Goal: Transaction & Acquisition: Purchase product/service

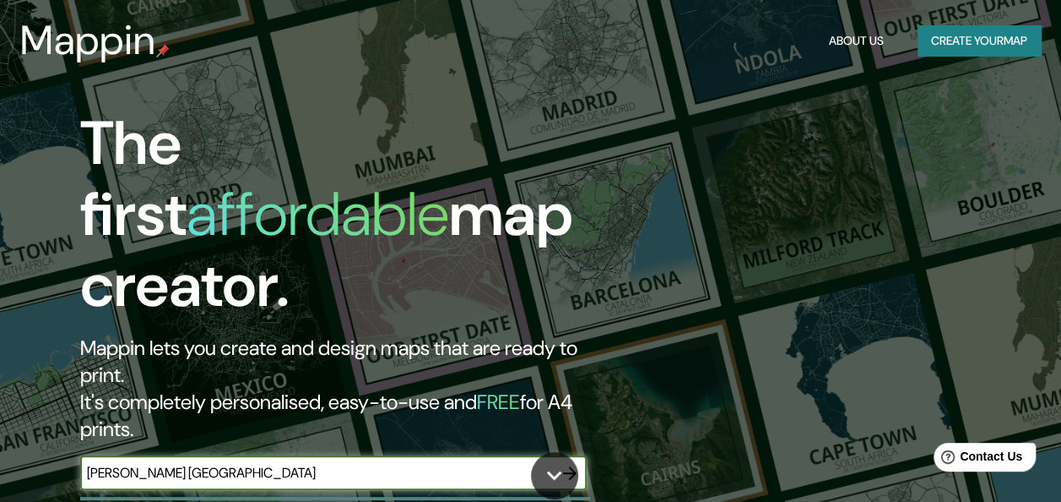
type input "[PERSON_NAME] [GEOGRAPHIC_DATA]"
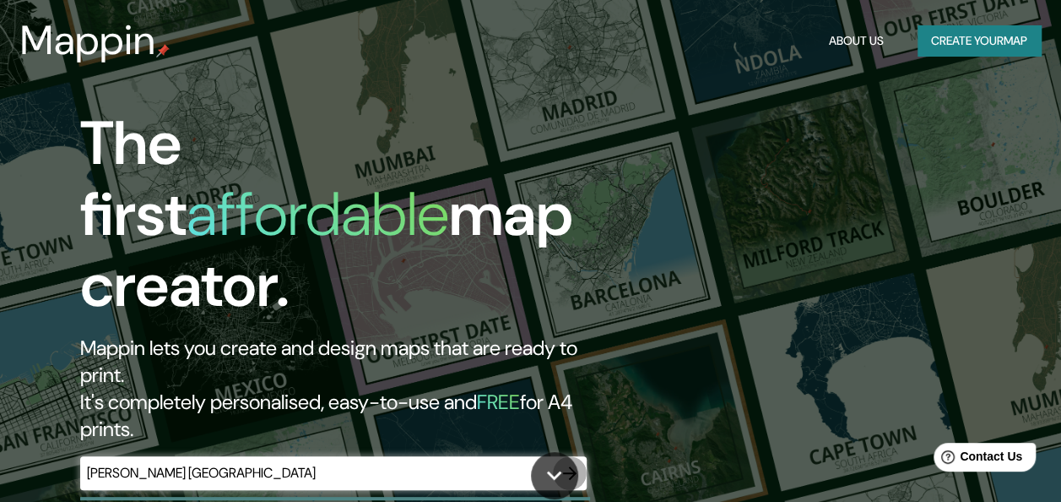
click at [574, 466] on icon "button" at bounding box center [570, 473] width 14 height 14
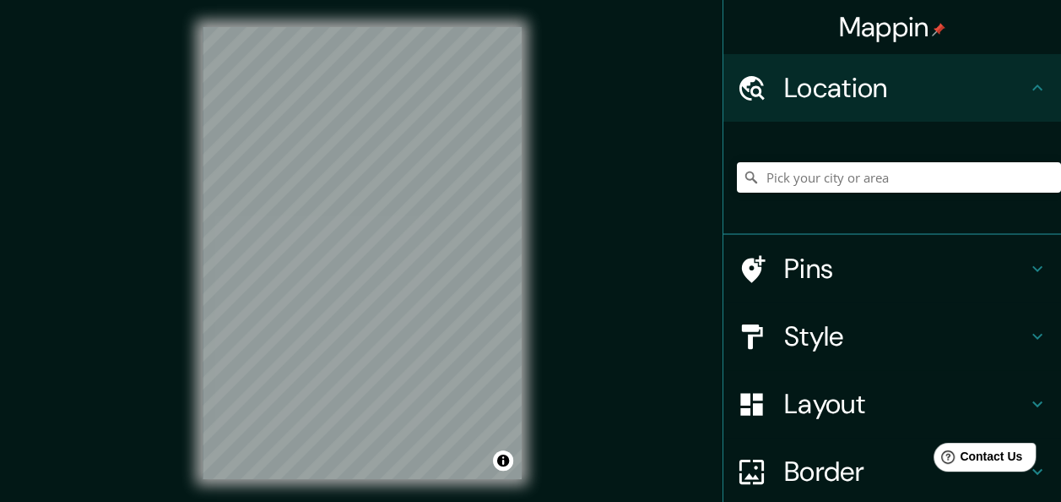
click at [907, 94] on h4 "Location" at bounding box center [905, 88] width 243 height 34
click at [1033, 87] on icon at bounding box center [1038, 87] width 10 height 6
click at [887, 182] on input "Pick your city or area" at bounding box center [899, 177] width 324 height 30
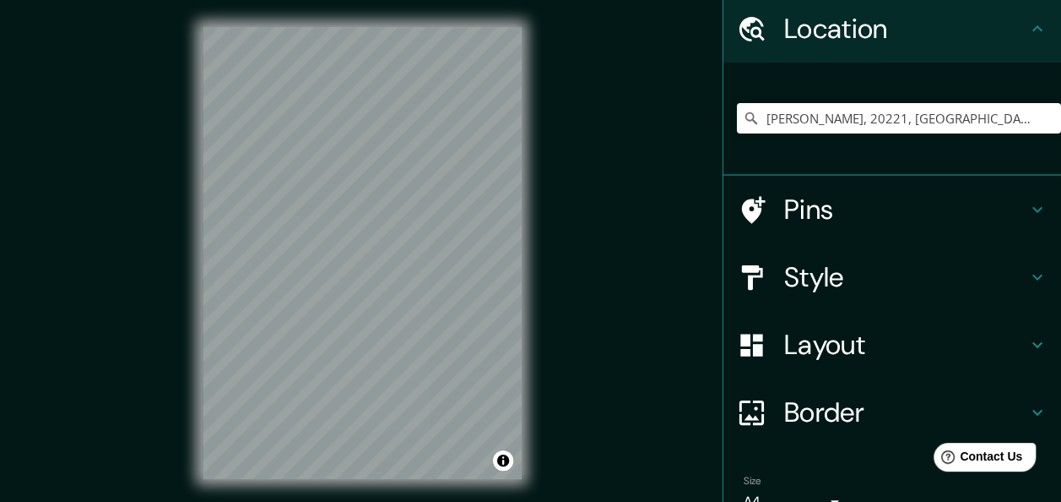
scroll to position [84, 0]
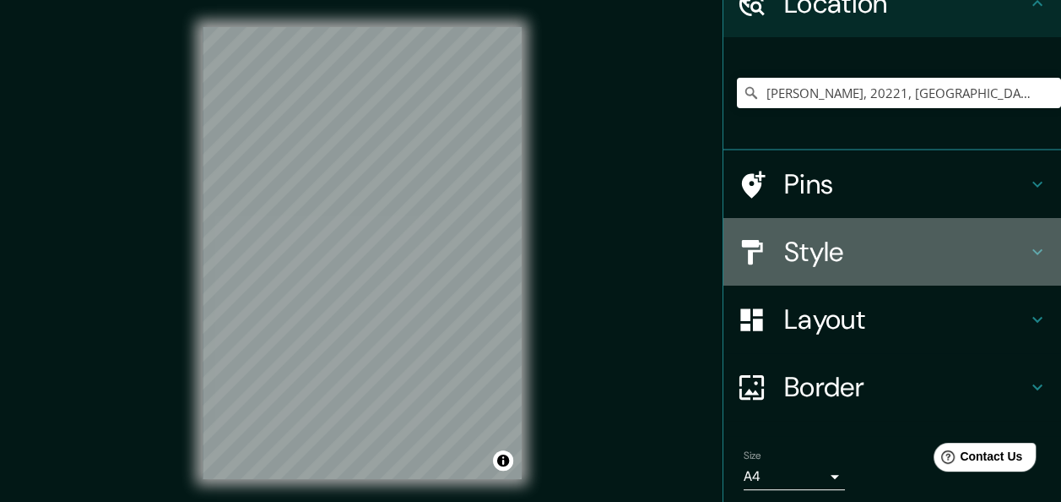
click at [1029, 247] on icon at bounding box center [1038, 252] width 20 height 20
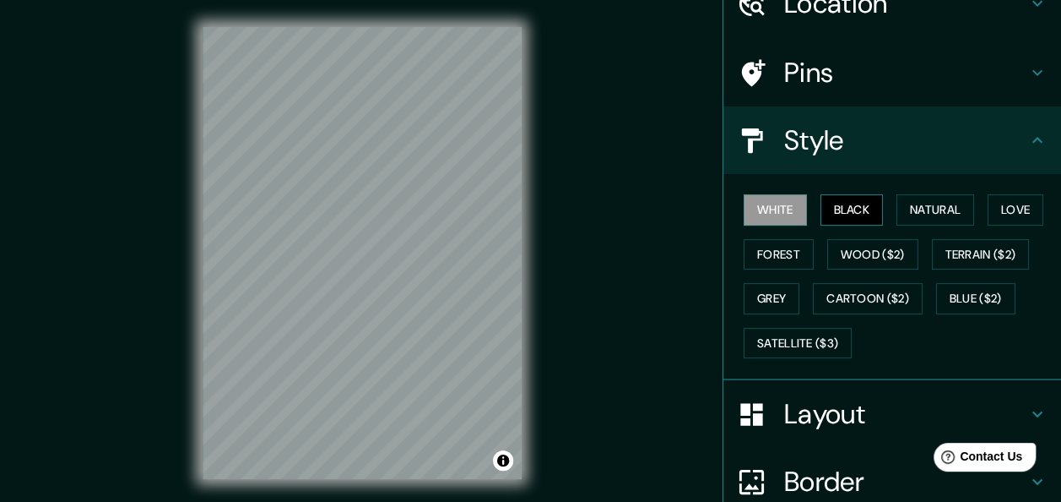
click at [838, 208] on button "Black" at bounding box center [852, 209] width 63 height 31
click at [942, 208] on button "Natural" at bounding box center [936, 209] width 78 height 31
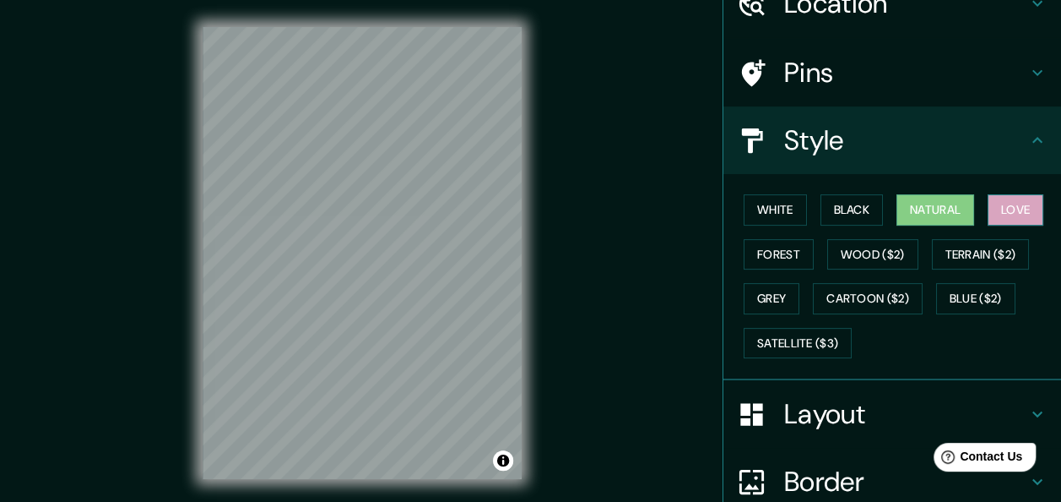
click at [1008, 209] on button "Love" at bounding box center [1016, 209] width 56 height 31
click at [759, 258] on button "Forest" at bounding box center [779, 254] width 70 height 31
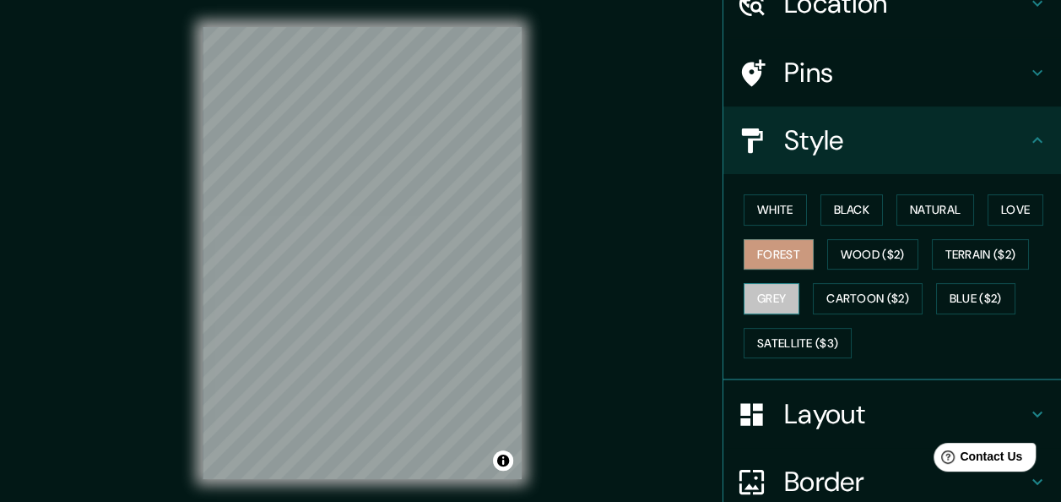
click at [761, 294] on button "Grey" at bounding box center [772, 298] width 56 height 31
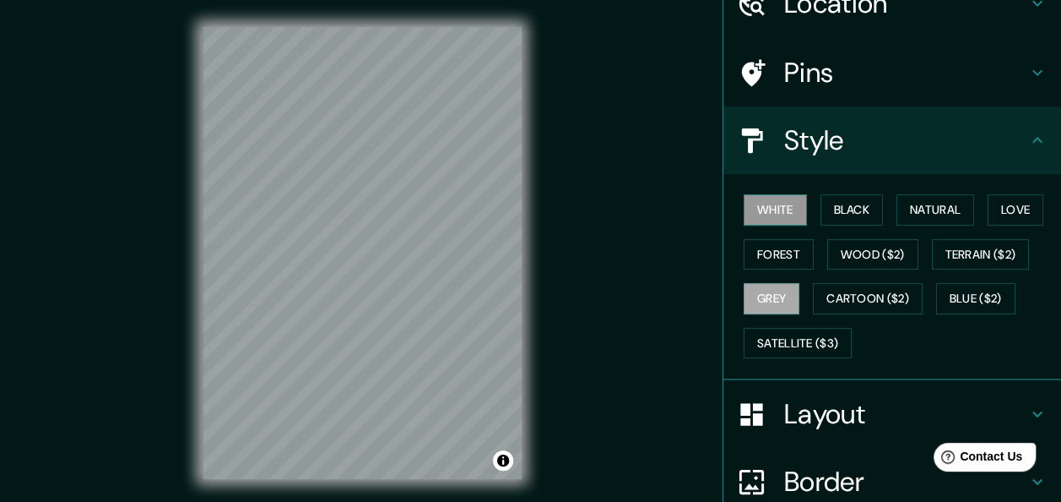
click at [765, 204] on button "White" at bounding box center [775, 209] width 63 height 31
click at [1033, 139] on icon at bounding box center [1038, 140] width 10 height 6
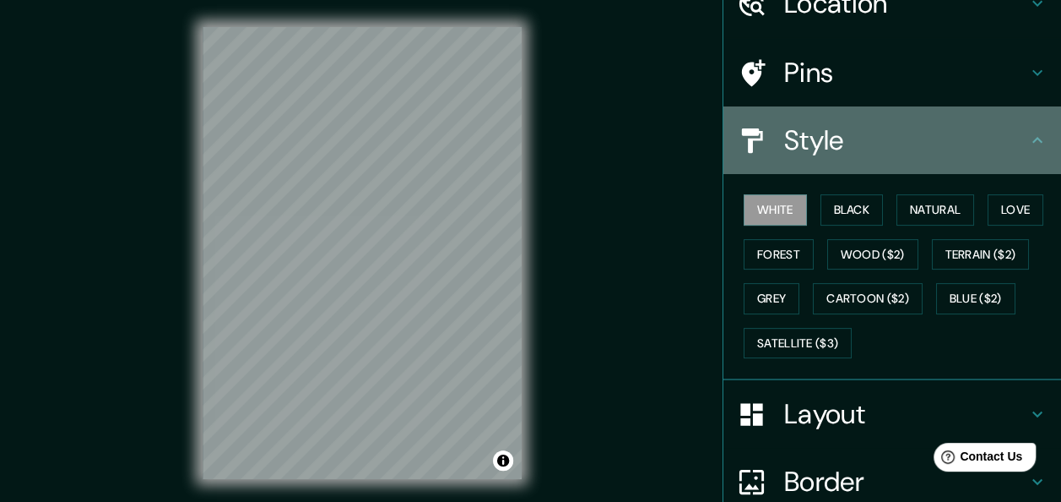
click at [1028, 138] on icon at bounding box center [1038, 140] width 20 height 20
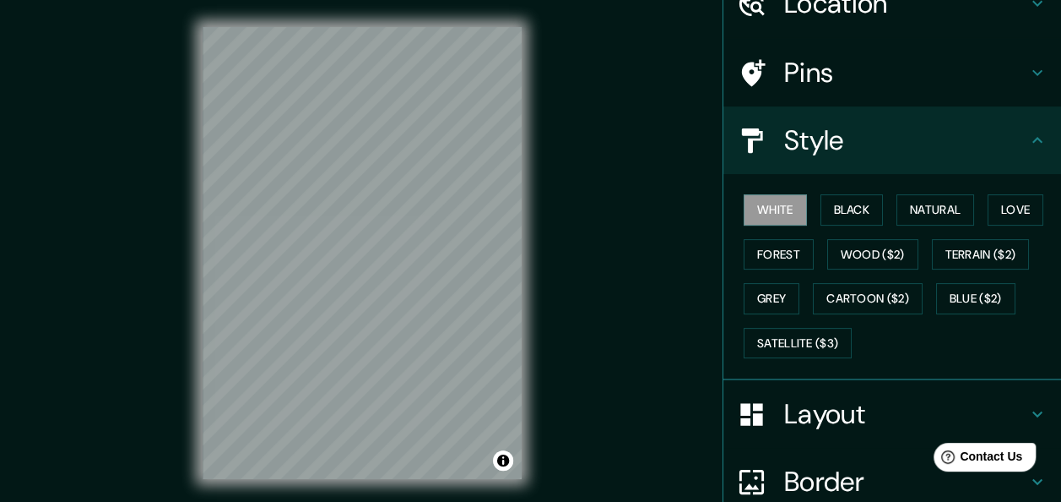
click at [1033, 138] on icon at bounding box center [1038, 140] width 10 height 6
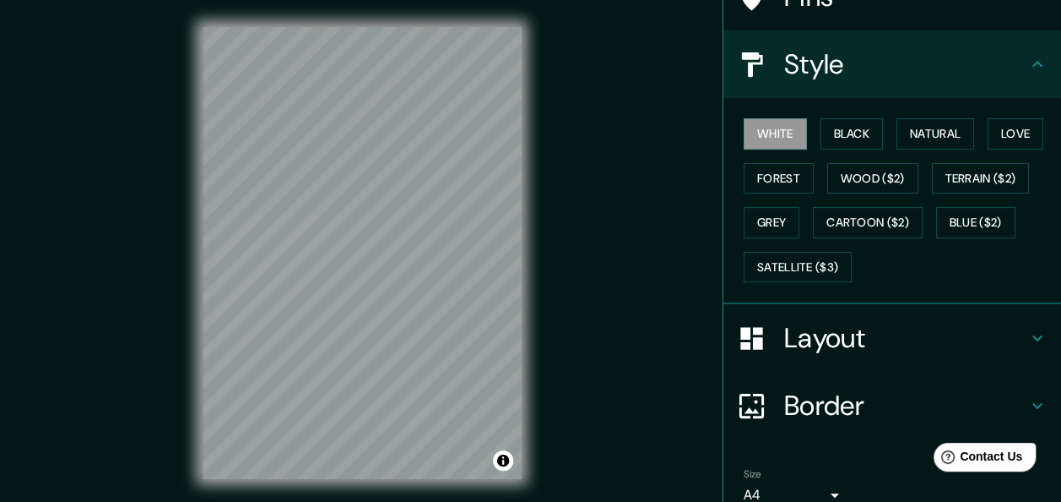
scroll to position [157, 0]
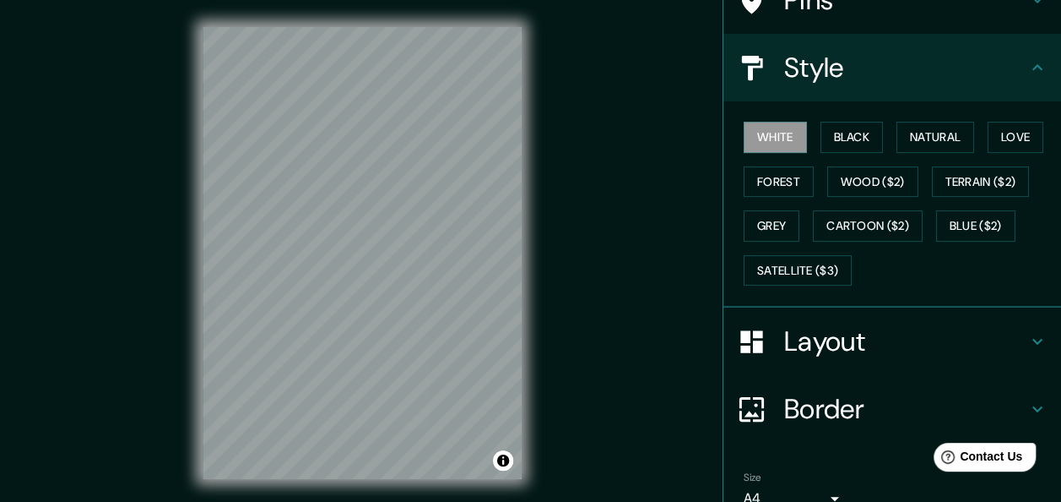
click at [524, 336] on div "© Mapbox © OpenStreetMap Improve this map" at bounding box center [362, 253] width 373 height 506
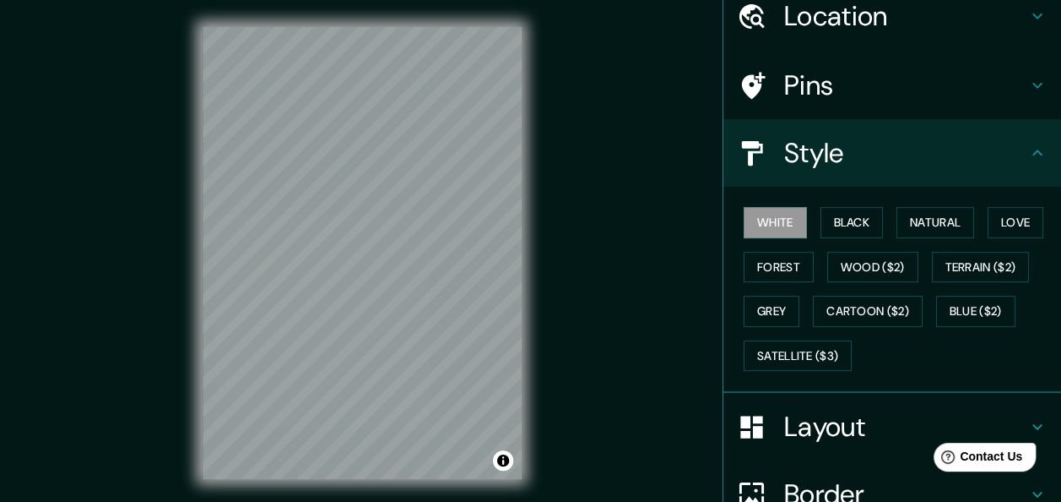
scroll to position [0, 0]
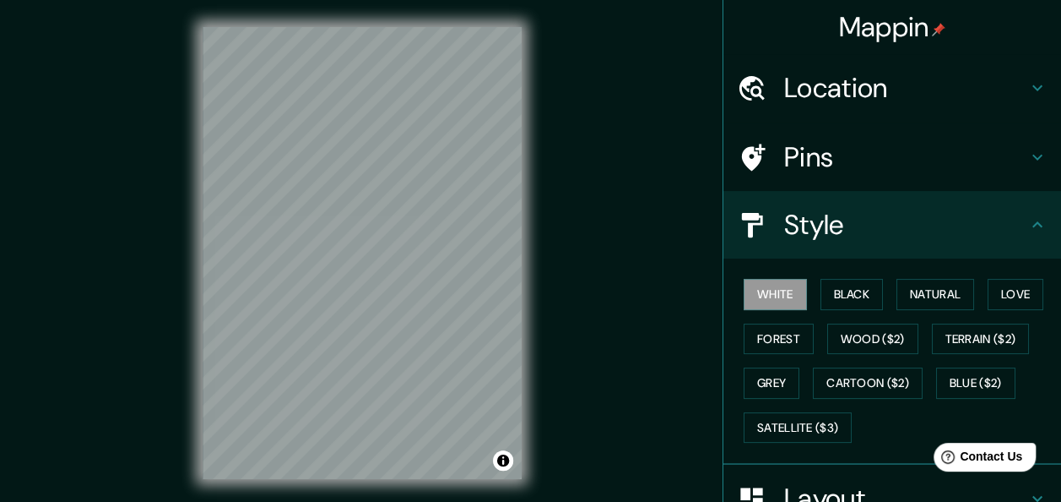
click at [879, 98] on h4 "Location" at bounding box center [905, 88] width 243 height 34
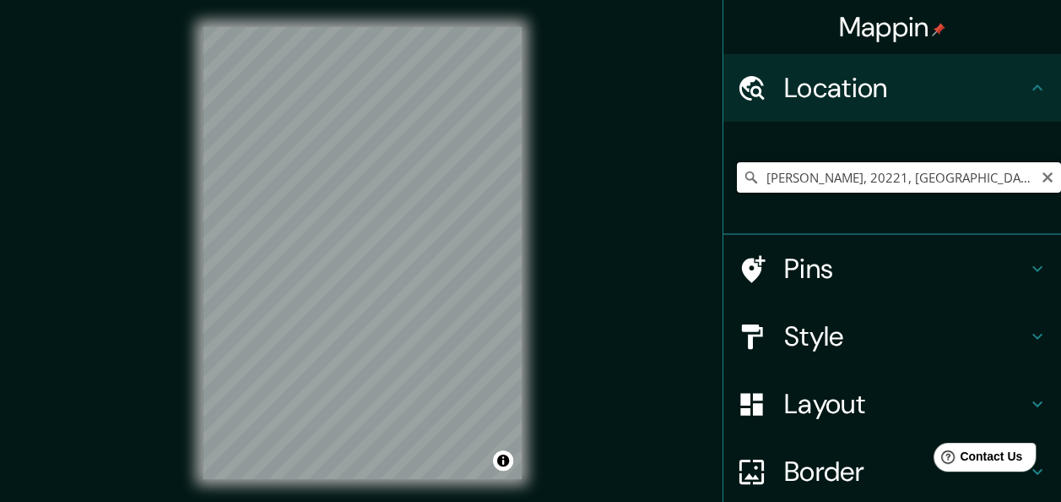
drag, startPoint x: 940, startPoint y: 179, endPoint x: 734, endPoint y: 181, distance: 206.0
click at [737, 181] on div "[PERSON_NAME], 20221, [GEOGRAPHIC_DATA], [GEOGRAPHIC_DATA], [GEOGRAPHIC_DATA]" at bounding box center [899, 177] width 324 height 30
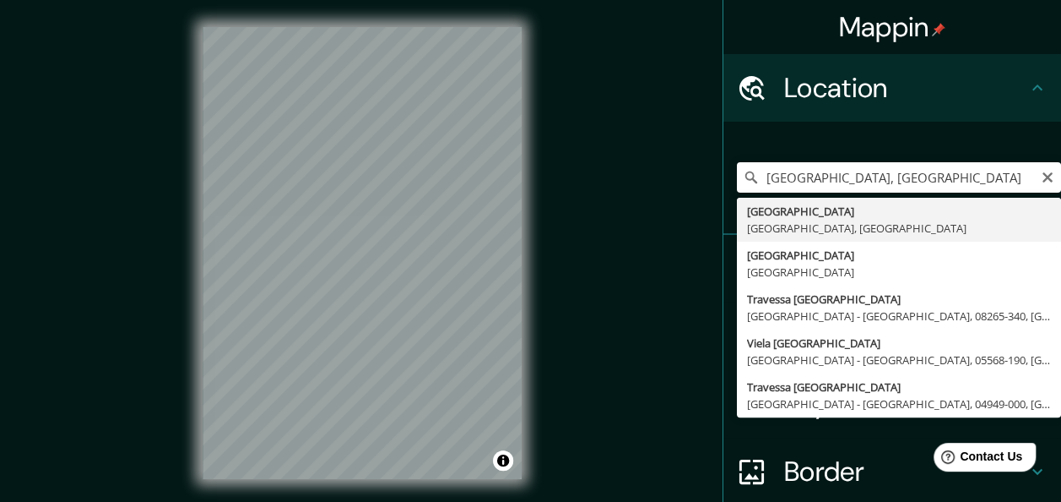
type input "[GEOGRAPHIC_DATA], [GEOGRAPHIC_DATA], [GEOGRAPHIC_DATA]"
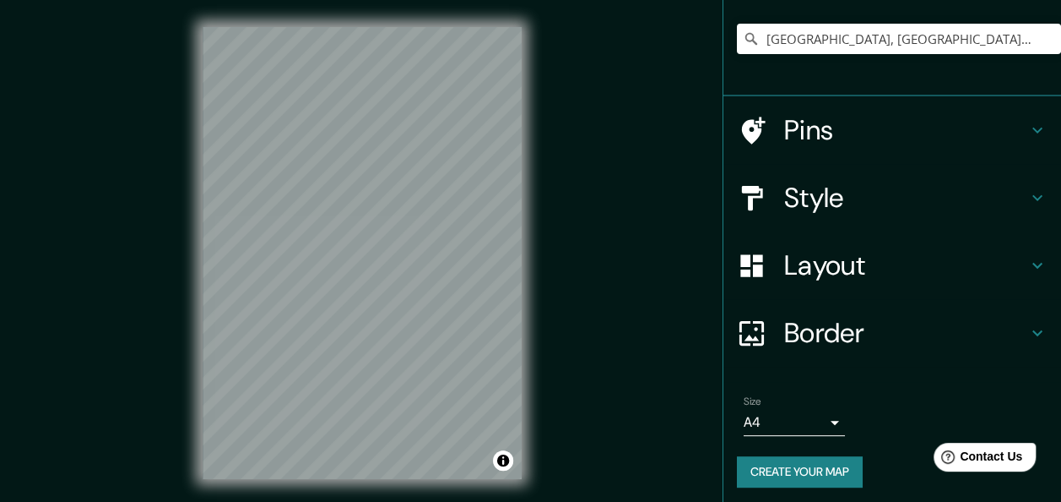
scroll to position [144, 0]
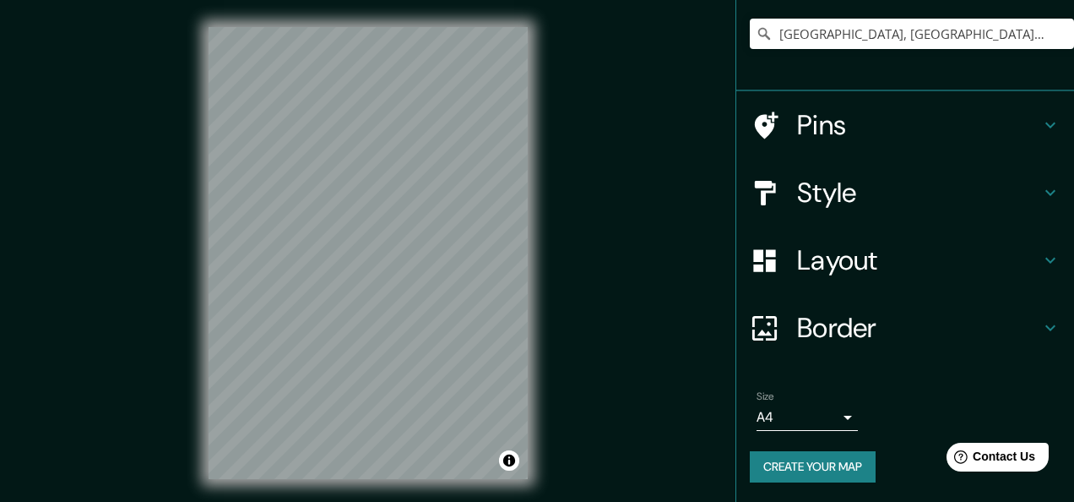
click at [812, 414] on body "Mappin Location [GEOGRAPHIC_DATA], [GEOGRAPHIC_DATA], [GEOGRAPHIC_DATA] Pins St…" at bounding box center [537, 251] width 1074 height 502
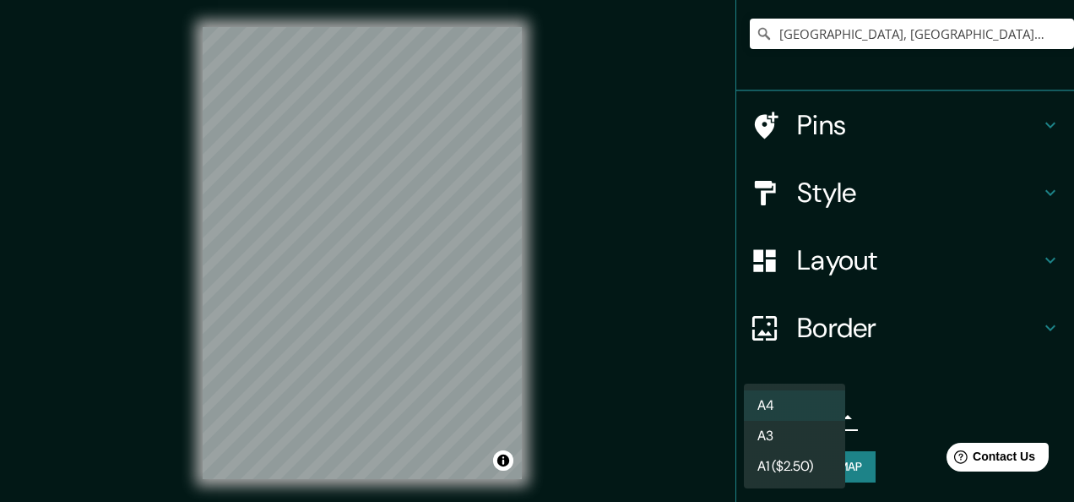
click at [821, 438] on li "A3" at bounding box center [794, 436] width 101 height 30
type input "a4"
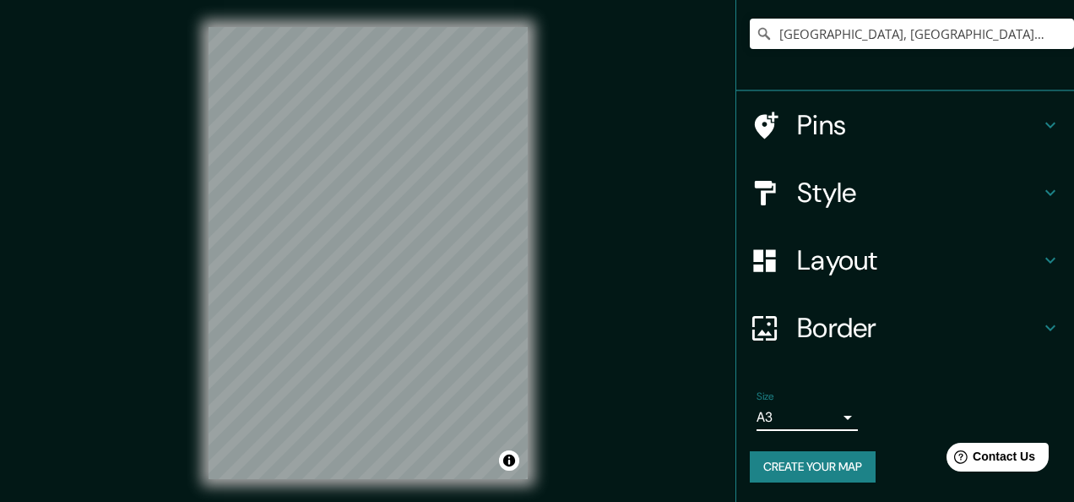
click at [826, 418] on body "Mappin Location [GEOGRAPHIC_DATA], [GEOGRAPHIC_DATA], [GEOGRAPHIC_DATA] Pins St…" at bounding box center [537, 251] width 1074 height 502
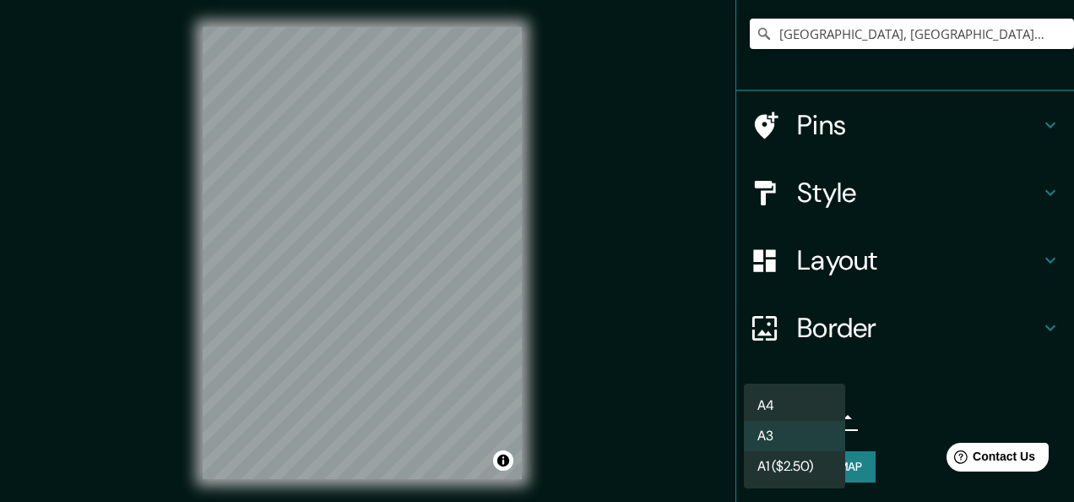
click at [802, 442] on li "A3" at bounding box center [794, 436] width 101 height 30
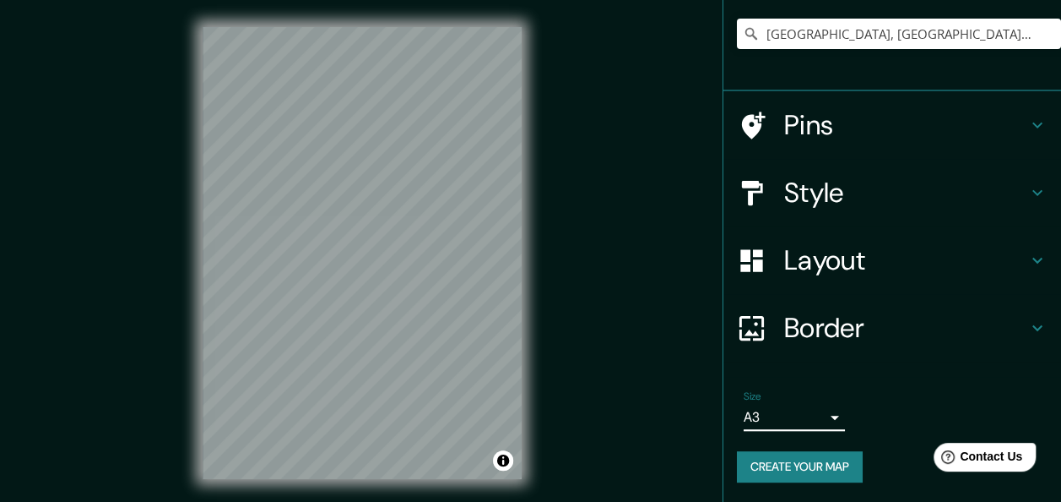
click at [895, 410] on div "Size A3 a4" at bounding box center [892, 410] width 311 height 54
click at [1028, 321] on icon at bounding box center [1038, 328] width 20 height 20
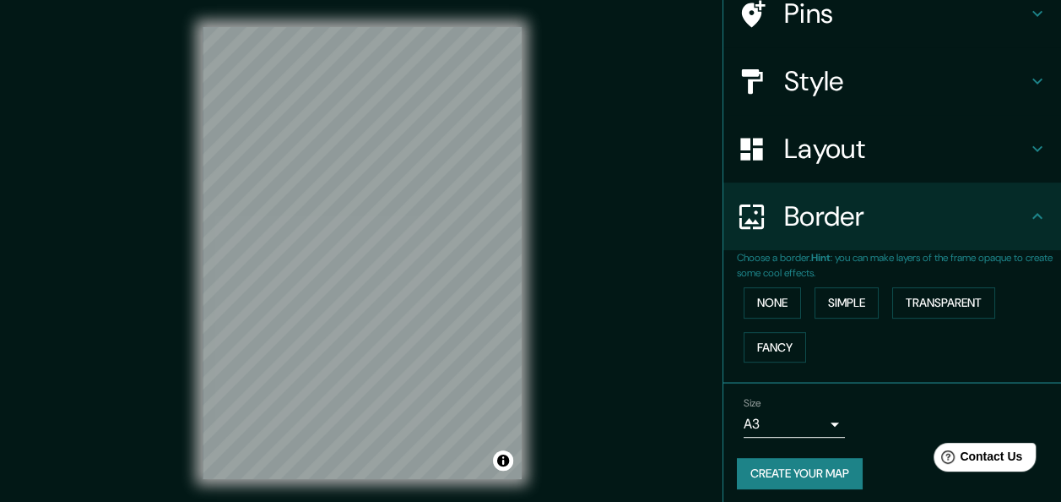
scroll to position [117, 0]
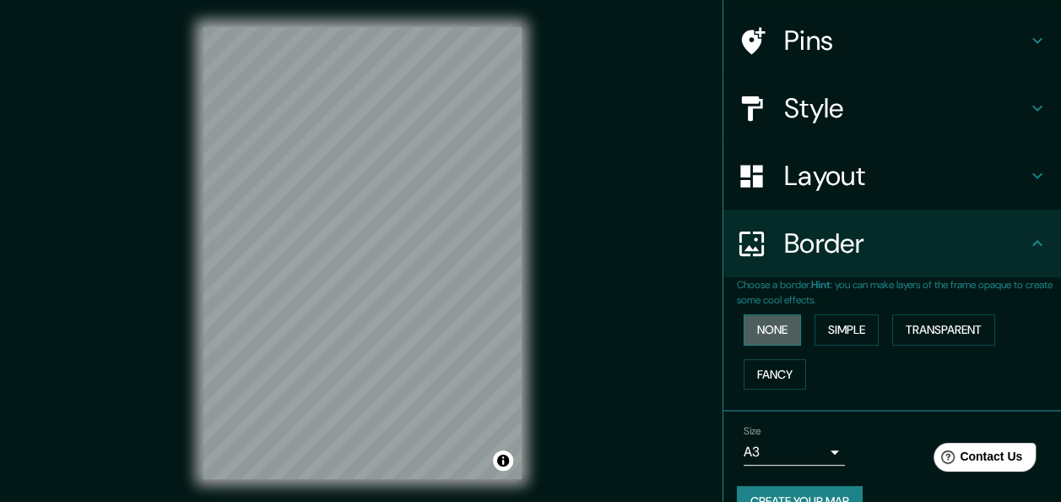
click at [763, 323] on button "None" at bounding box center [772, 329] width 57 height 31
click at [767, 369] on button "Fancy" at bounding box center [775, 374] width 62 height 31
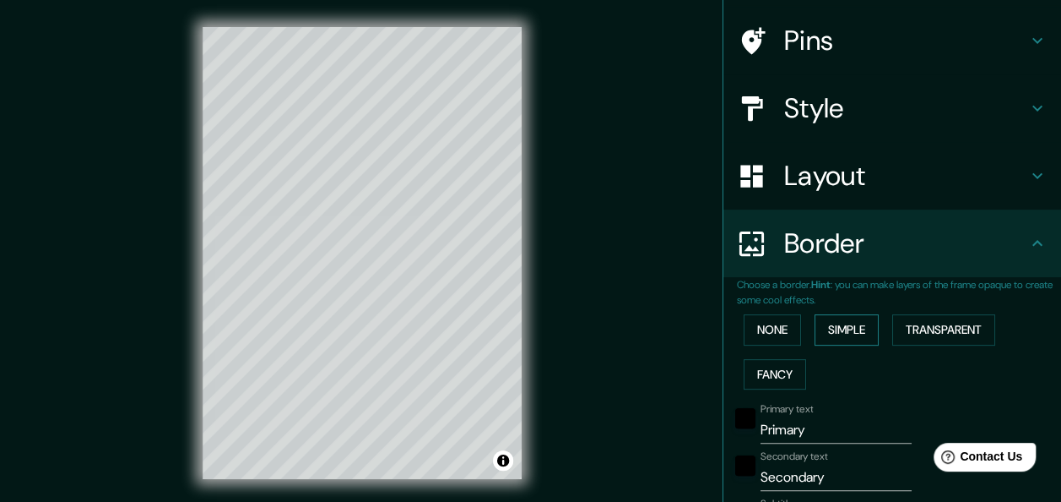
click at [822, 335] on button "Simple" at bounding box center [847, 329] width 64 height 31
click at [779, 333] on button "None" at bounding box center [772, 329] width 57 height 31
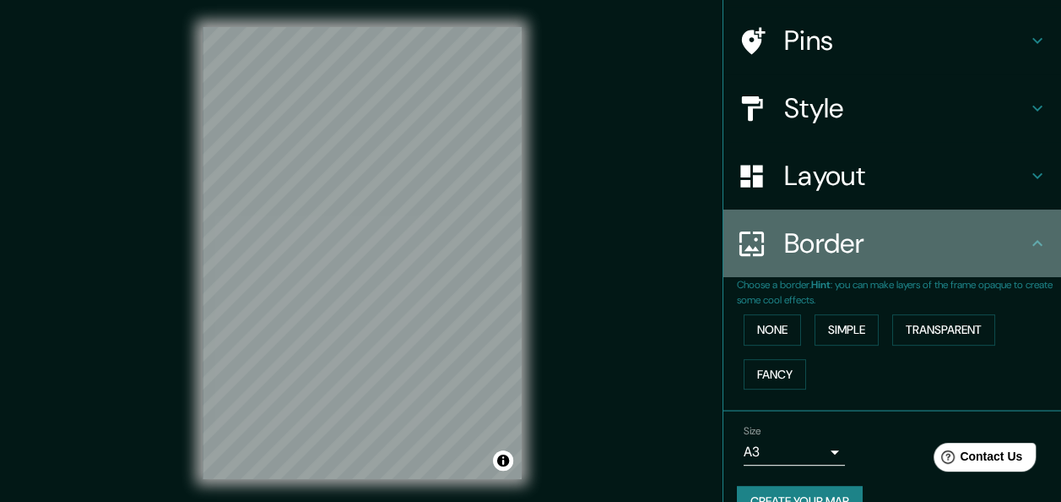
click at [964, 267] on div "Border" at bounding box center [893, 243] width 338 height 68
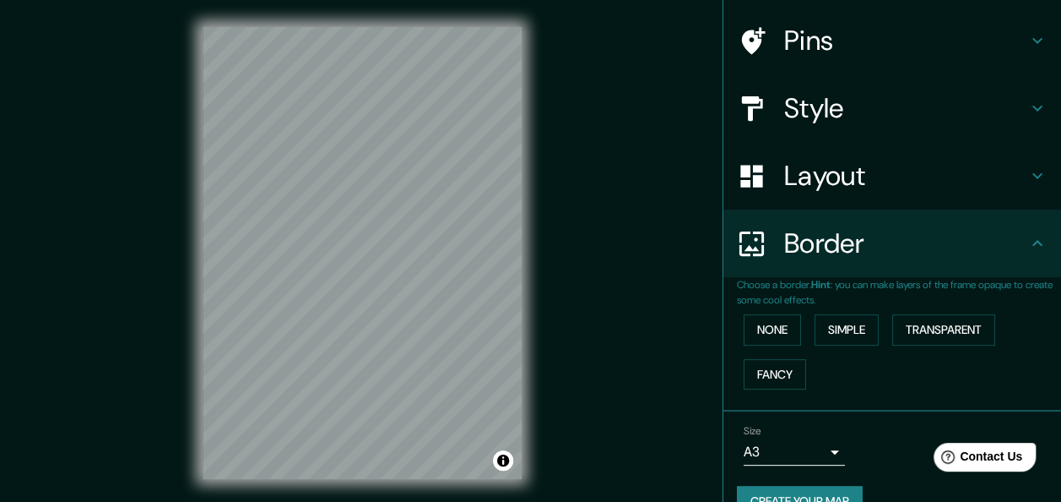
click at [1025, 253] on div "Border" at bounding box center [893, 243] width 338 height 68
click at [1028, 247] on icon at bounding box center [1038, 243] width 20 height 20
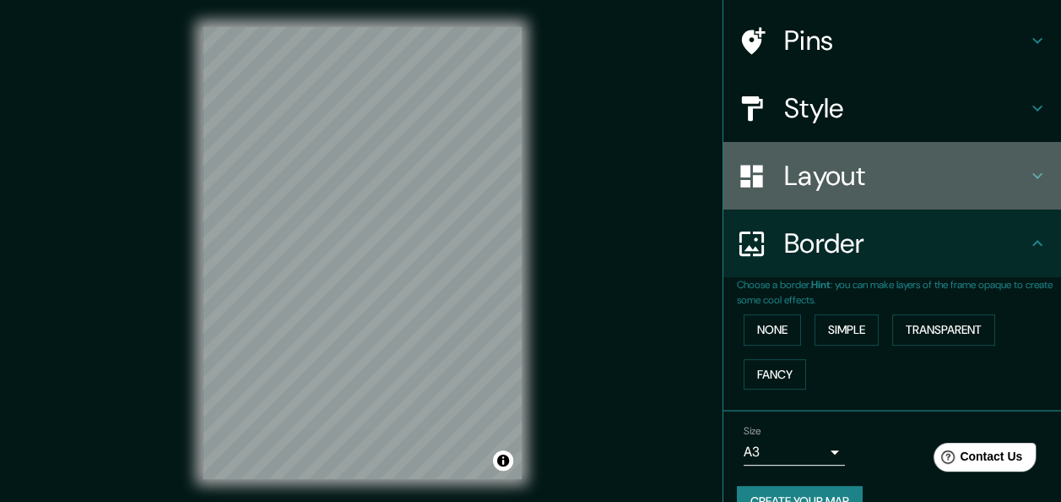
click at [1027, 186] on div "Layout" at bounding box center [893, 176] width 338 height 68
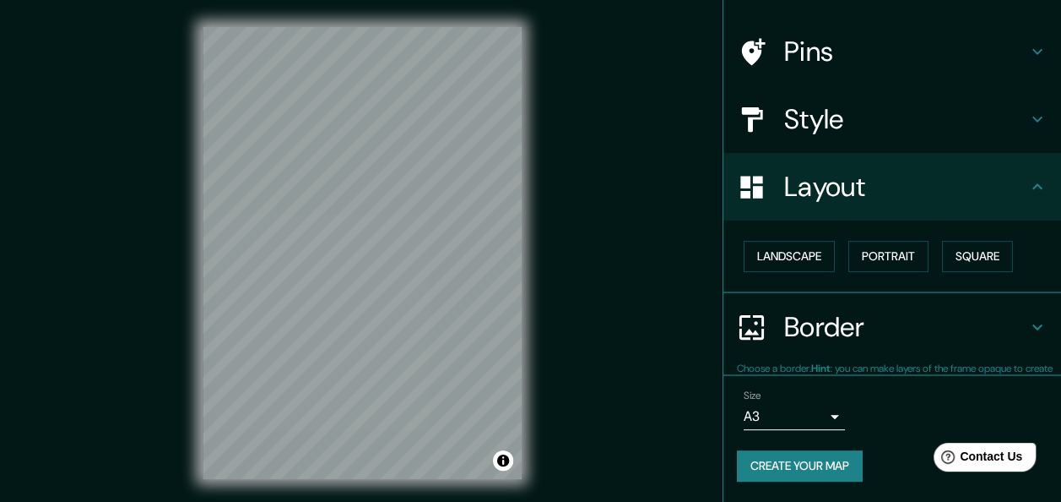
scroll to position [105, 0]
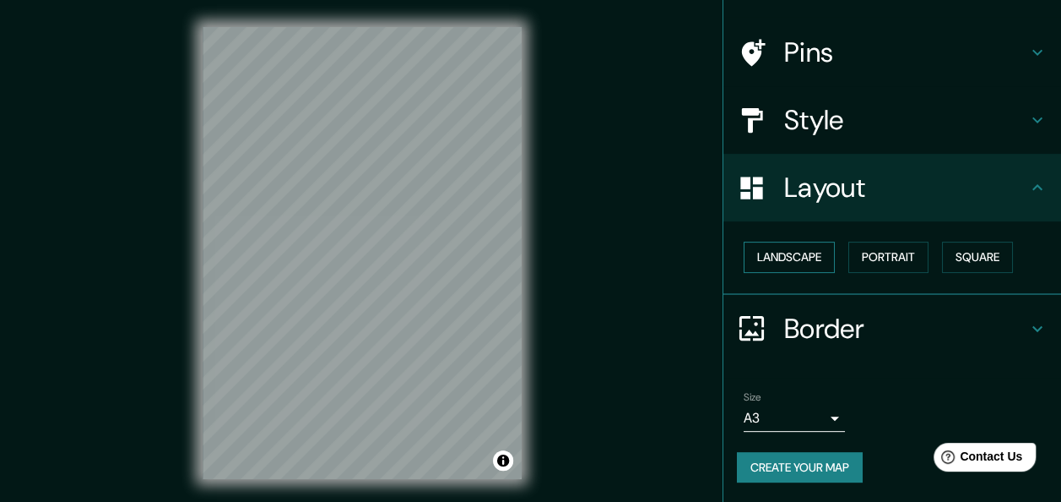
click at [807, 263] on button "Landscape" at bounding box center [789, 257] width 91 height 31
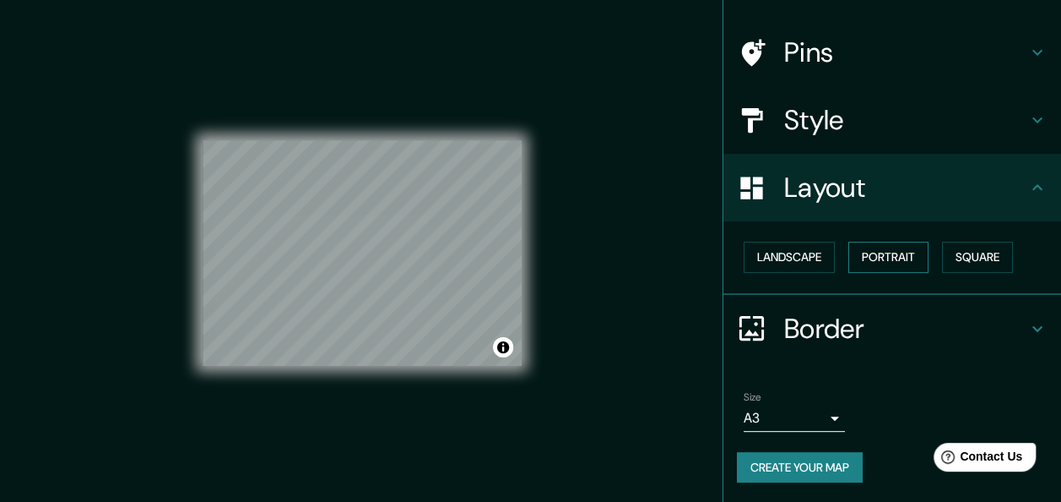
click at [885, 262] on button "Portrait" at bounding box center [889, 257] width 80 height 31
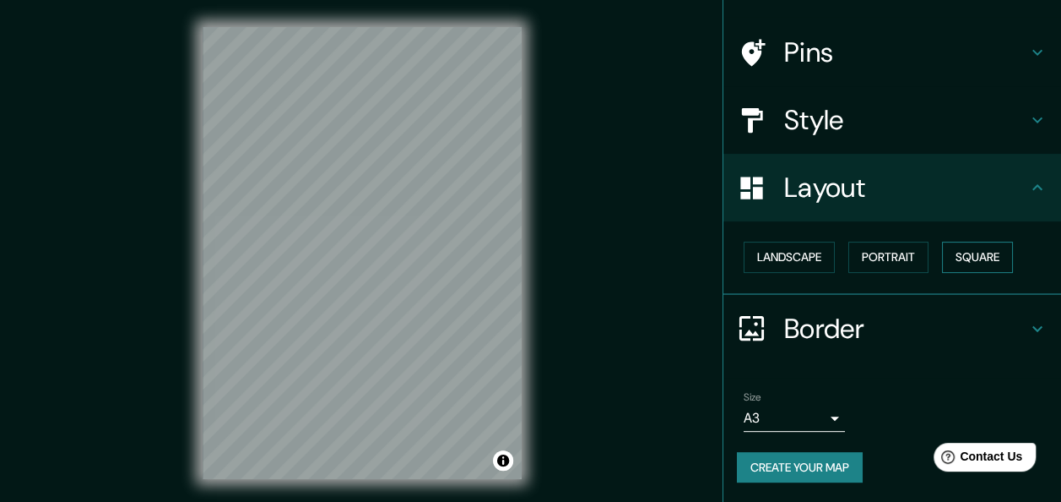
click at [993, 252] on button "Square" at bounding box center [977, 257] width 71 height 31
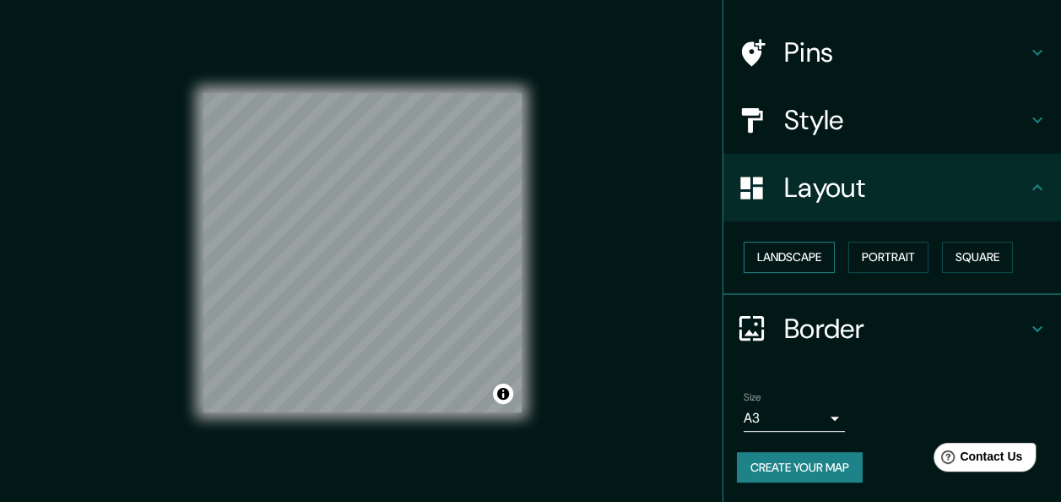
click at [758, 250] on button "Landscape" at bounding box center [789, 257] width 91 height 31
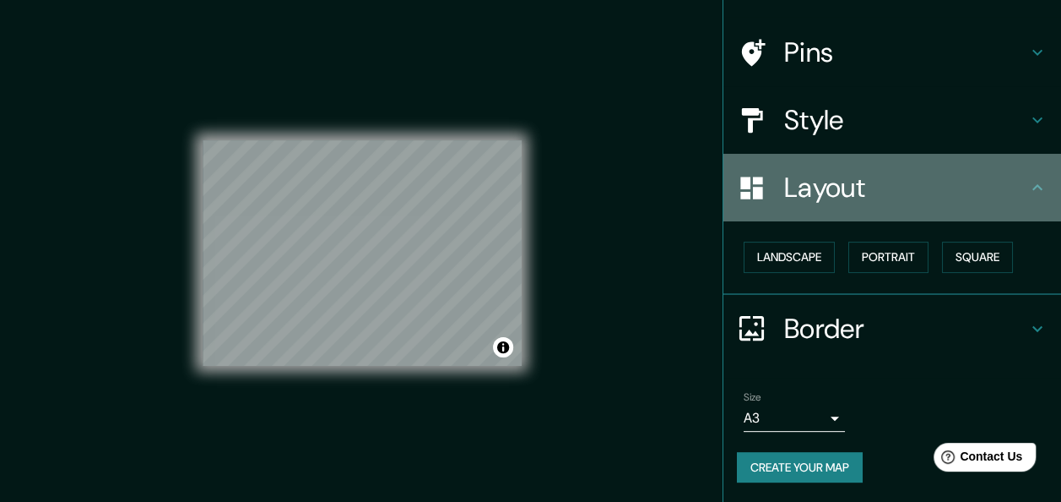
click at [1033, 188] on icon at bounding box center [1038, 187] width 10 height 6
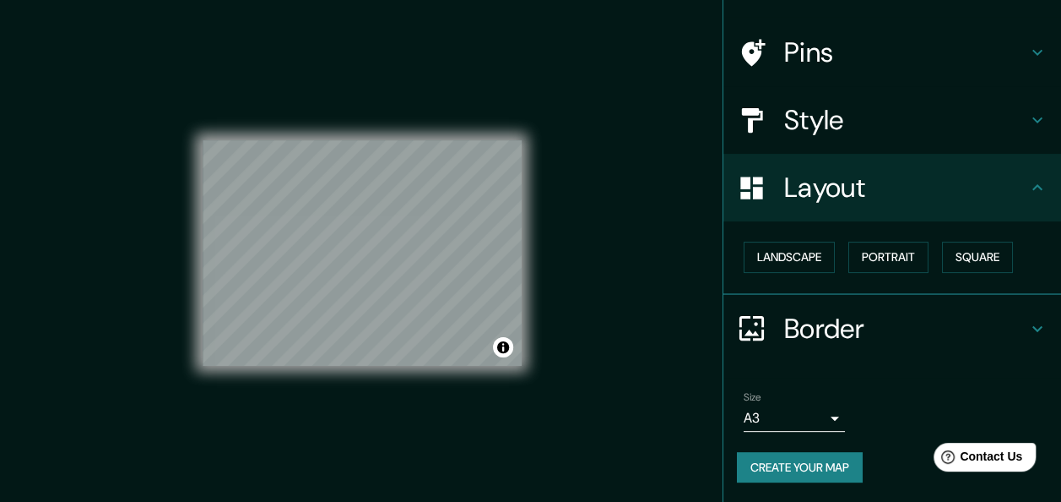
click at [1025, 107] on div "Style" at bounding box center [893, 120] width 338 height 68
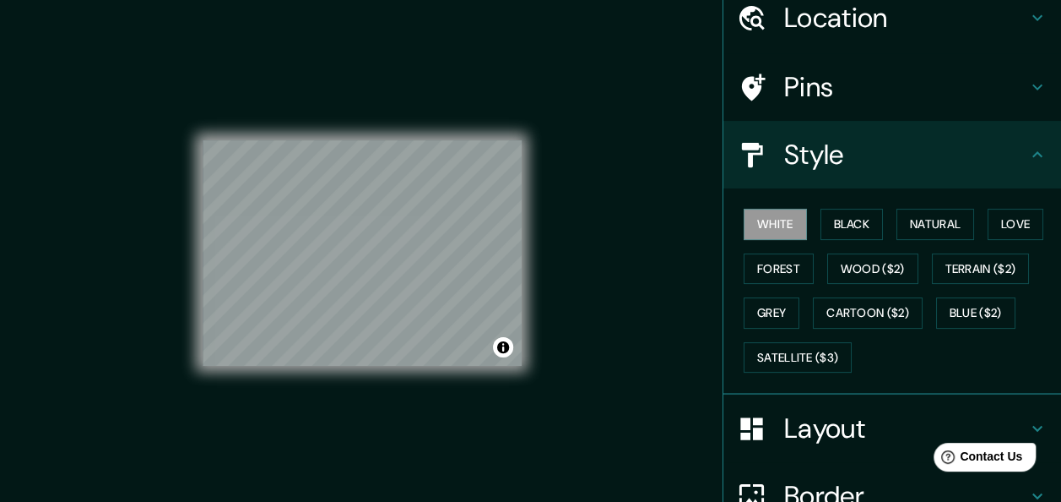
scroll to position [66, 0]
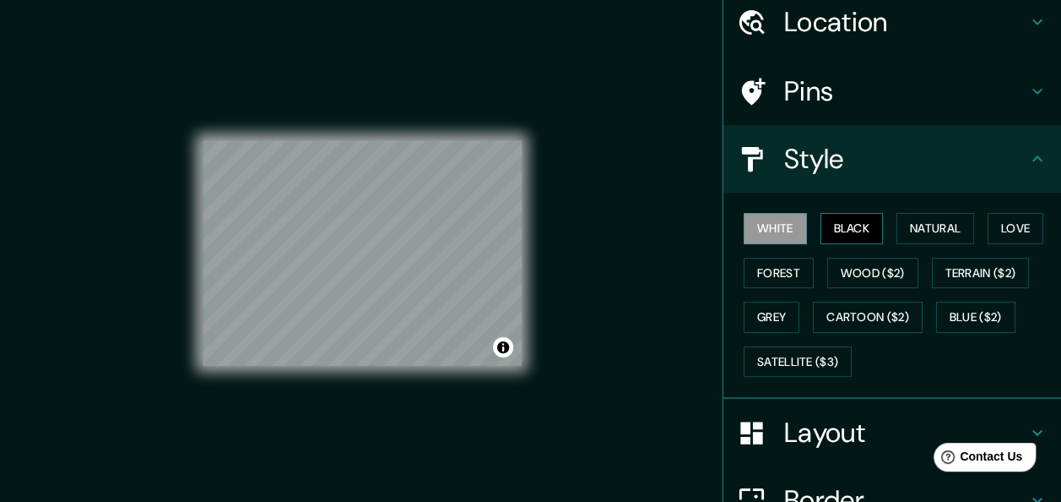
click at [838, 228] on button "Black" at bounding box center [852, 228] width 63 height 31
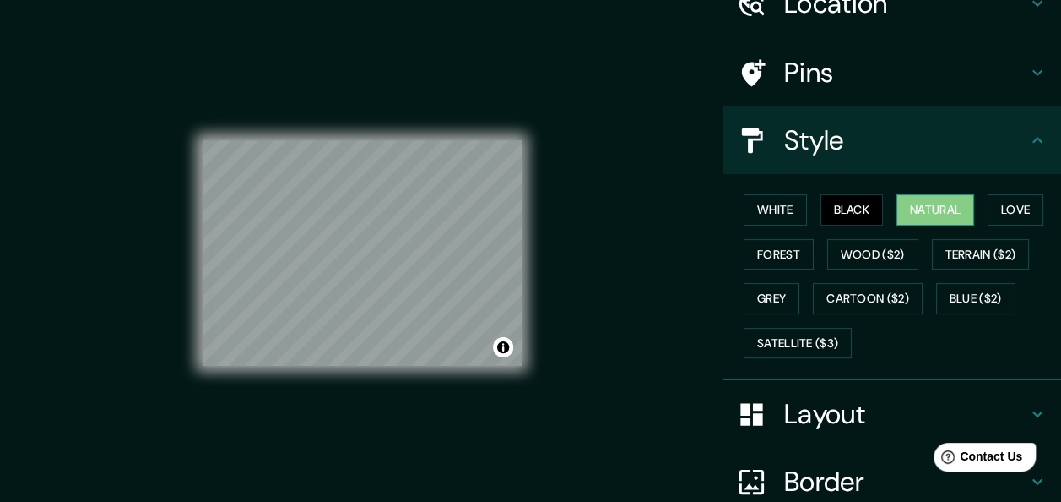
click at [926, 213] on button "Natural" at bounding box center [936, 209] width 78 height 31
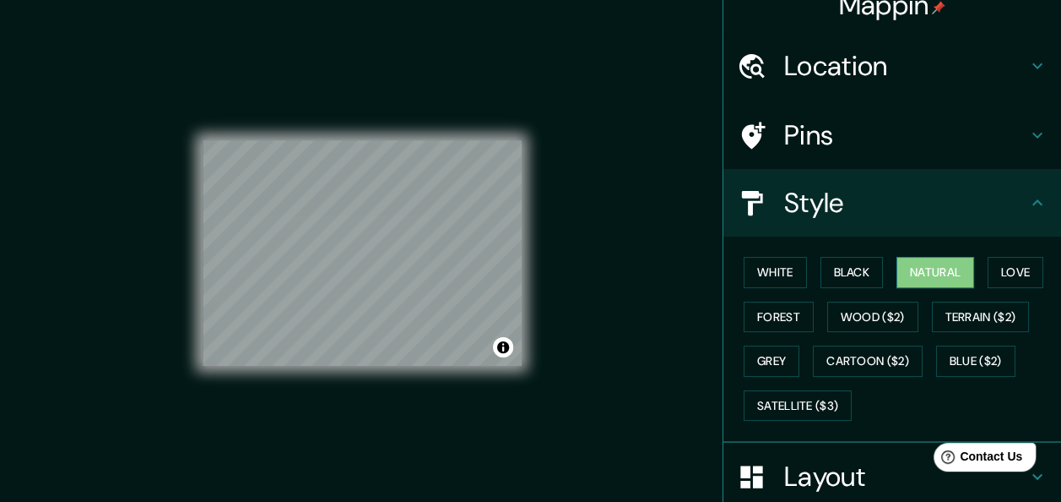
scroll to position [84, 0]
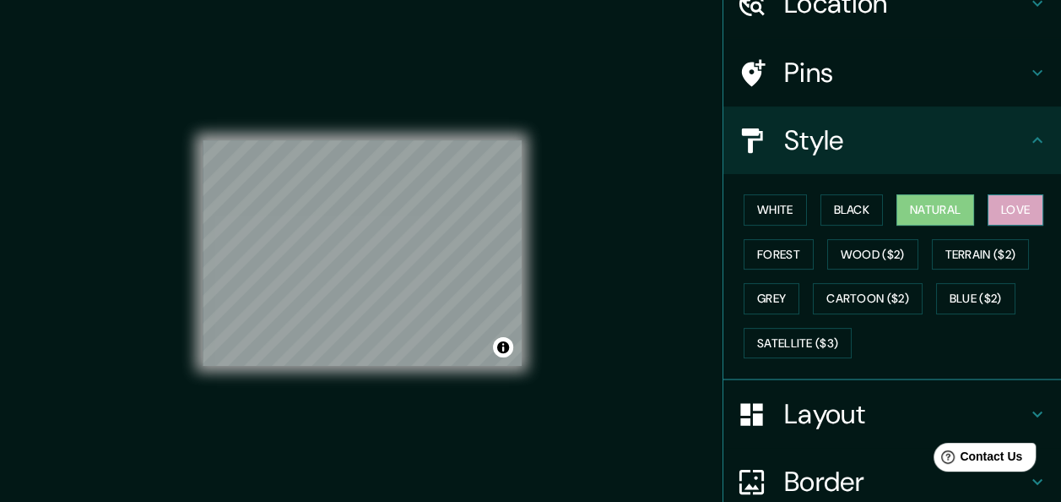
click at [1027, 211] on button "Love" at bounding box center [1016, 209] width 56 height 31
click at [773, 262] on button "Forest" at bounding box center [779, 254] width 70 height 31
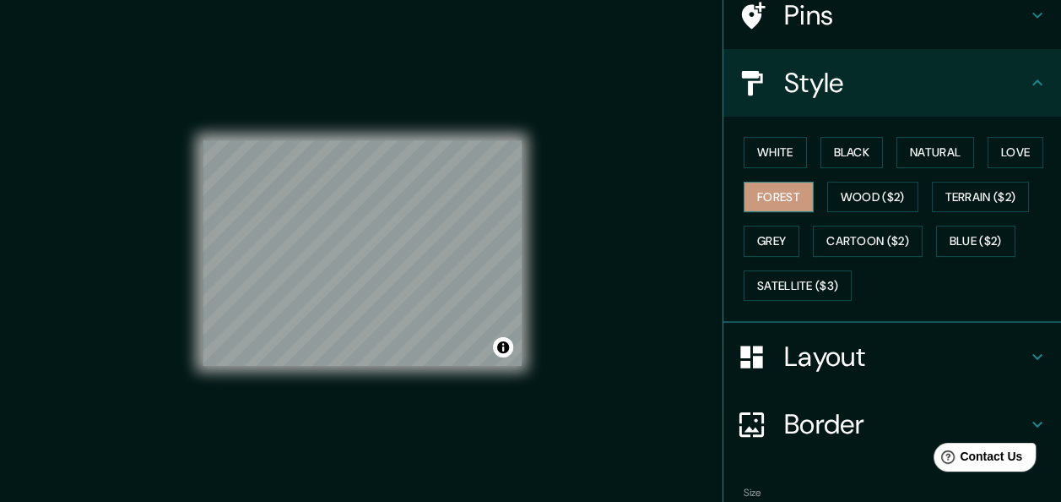
scroll to position [169, 0]
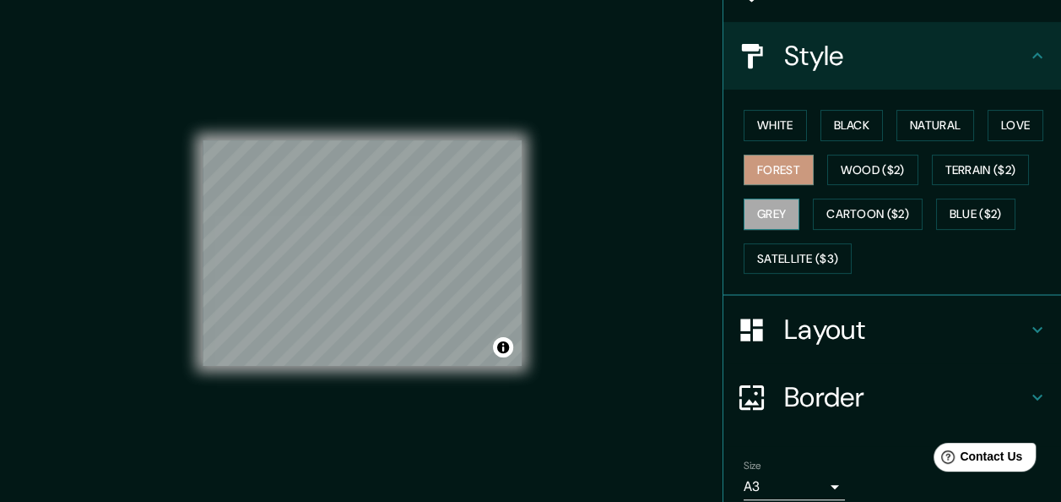
click at [773, 217] on button "Grey" at bounding box center [772, 213] width 56 height 31
click at [777, 123] on button "White" at bounding box center [775, 125] width 63 height 31
click at [768, 209] on button "Grey" at bounding box center [772, 213] width 56 height 31
click at [772, 126] on button "White" at bounding box center [775, 125] width 63 height 31
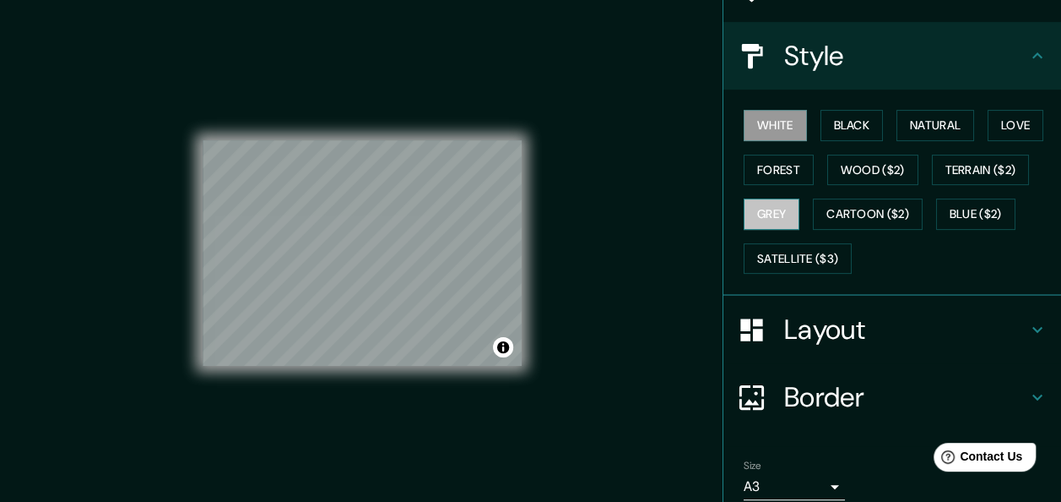
click at [763, 209] on button "Grey" at bounding box center [772, 213] width 56 height 31
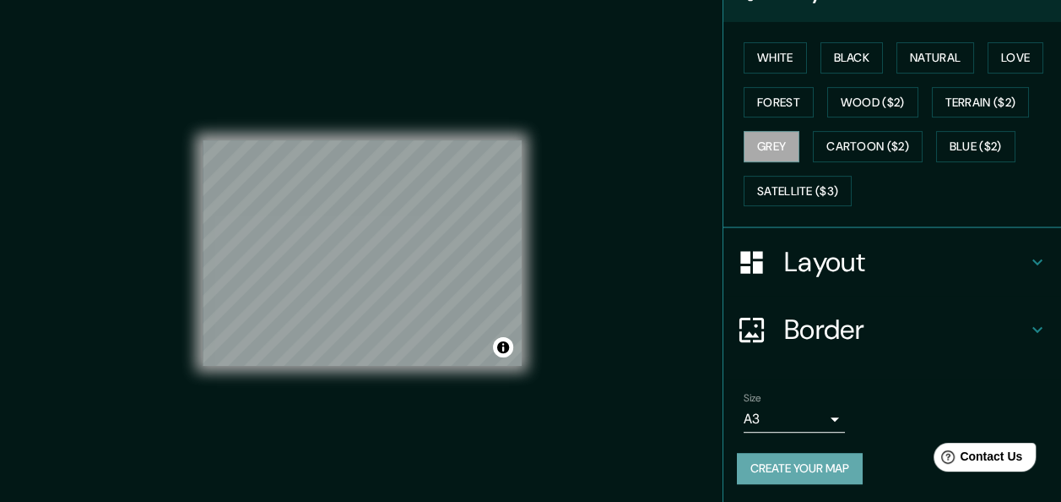
click at [818, 470] on button "Create your map" at bounding box center [800, 468] width 126 height 31
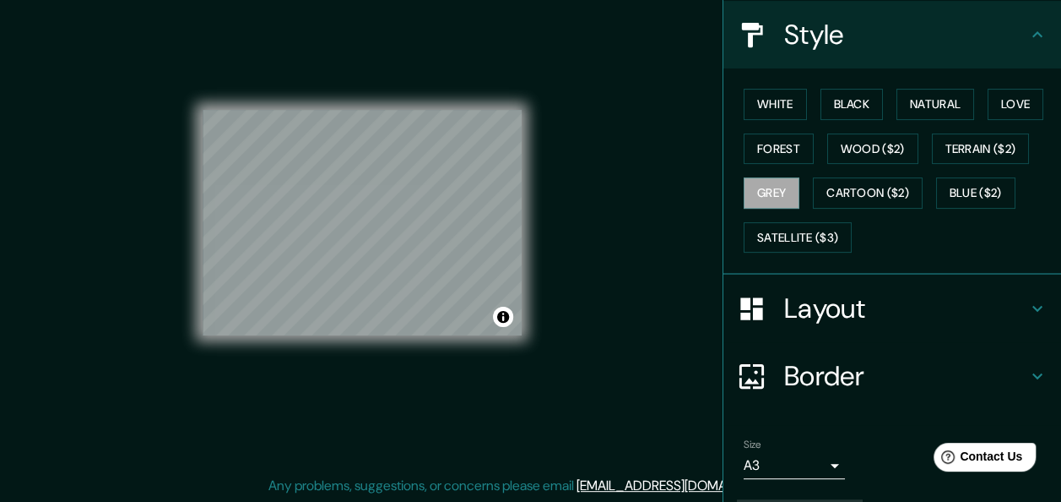
scroll to position [152, 0]
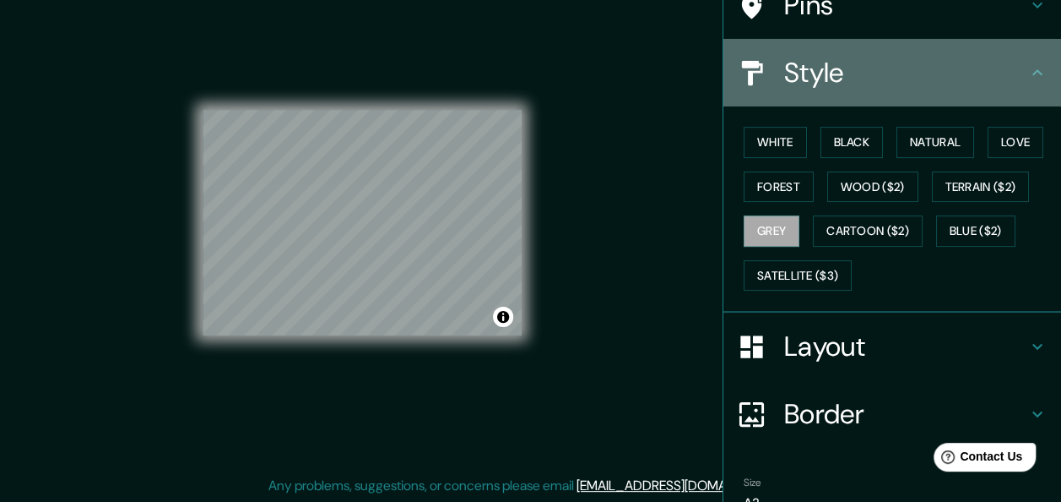
click at [1028, 66] on icon at bounding box center [1038, 72] width 20 height 20
click at [1028, 69] on icon at bounding box center [1038, 72] width 20 height 20
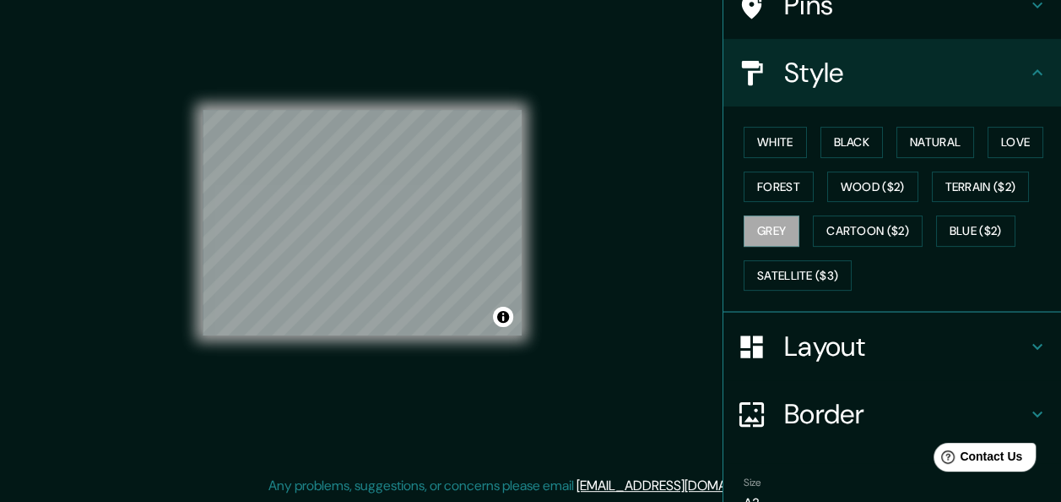
scroll to position [0, 0]
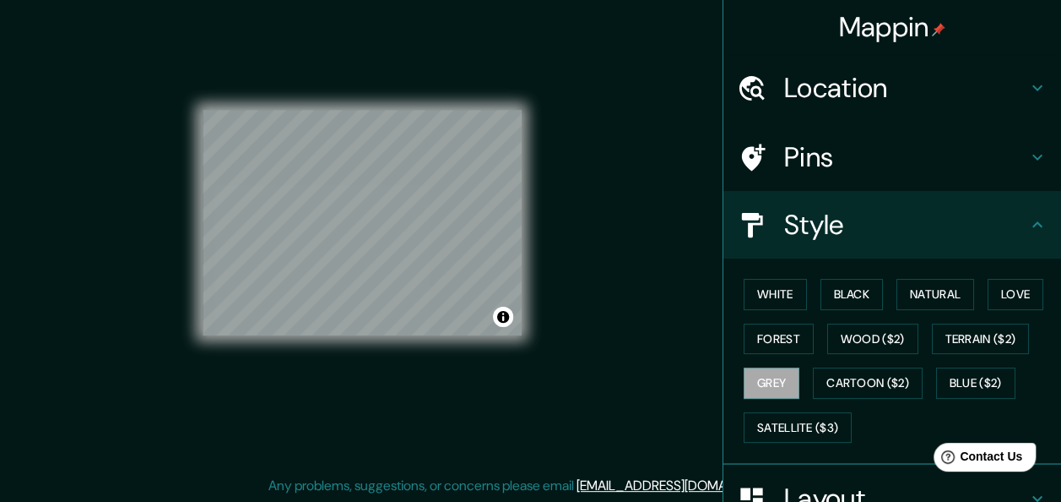
click at [1028, 228] on icon at bounding box center [1038, 224] width 20 height 20
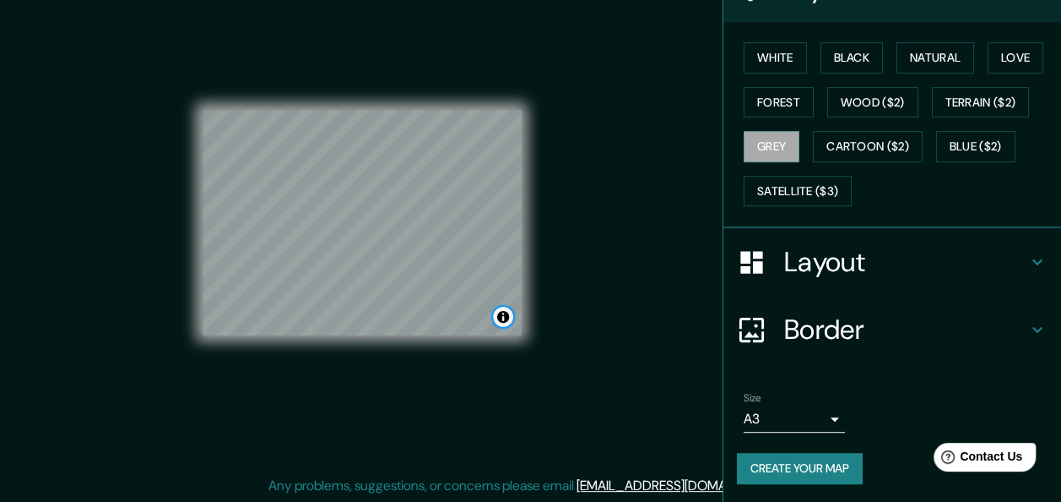
click at [502, 318] on button "Toggle attribution" at bounding box center [503, 317] width 20 height 20
click at [929, 402] on div "Size A3 a4" at bounding box center [892, 412] width 311 height 54
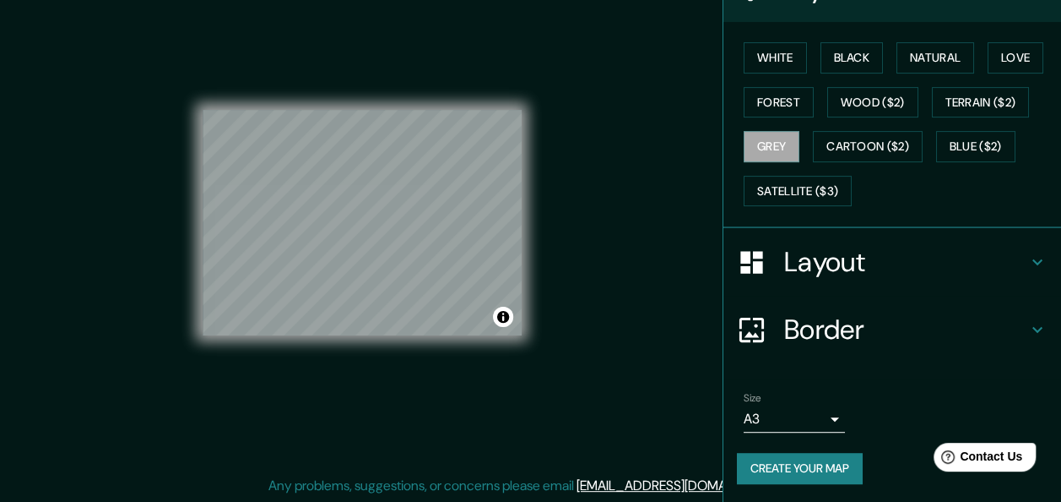
click at [1031, 252] on icon at bounding box center [1038, 262] width 20 height 20
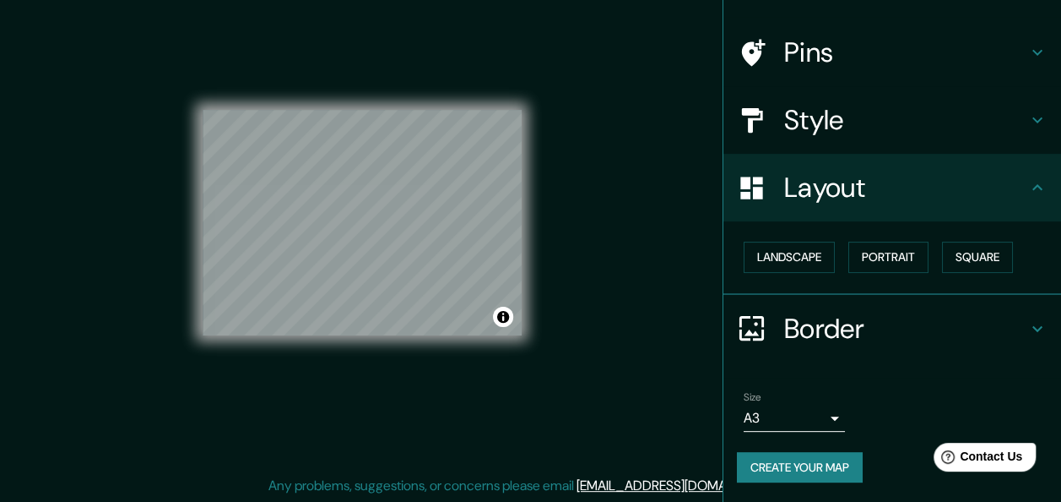
scroll to position [105, 0]
click at [1034, 185] on div "Layout" at bounding box center [893, 188] width 338 height 68
click at [1028, 183] on icon at bounding box center [1038, 187] width 20 height 20
click at [990, 402] on div "Size A3 a4" at bounding box center [892, 411] width 311 height 54
click at [797, 464] on button "Create your map" at bounding box center [800, 467] width 126 height 31
